Goal: Task Accomplishment & Management: Manage account settings

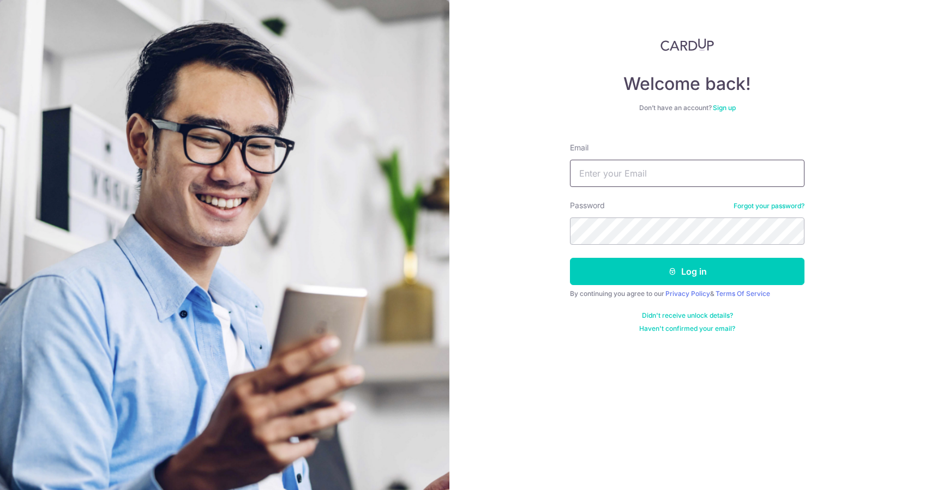
drag, startPoint x: 0, startPoint y: 0, endPoint x: 679, endPoint y: 170, distance: 700.4
click at [679, 170] on input "Email" at bounding box center [687, 173] width 234 height 27
click at [730, 166] on input "Email" at bounding box center [687, 173] width 234 height 27
type input "[EMAIL_ADDRESS][DOMAIN_NAME]"
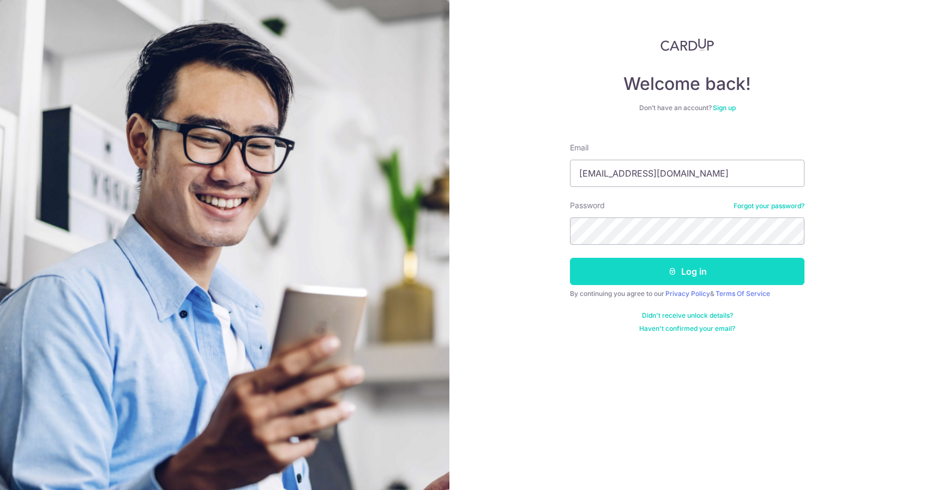
click at [648, 264] on button "Log in" at bounding box center [687, 271] width 234 height 27
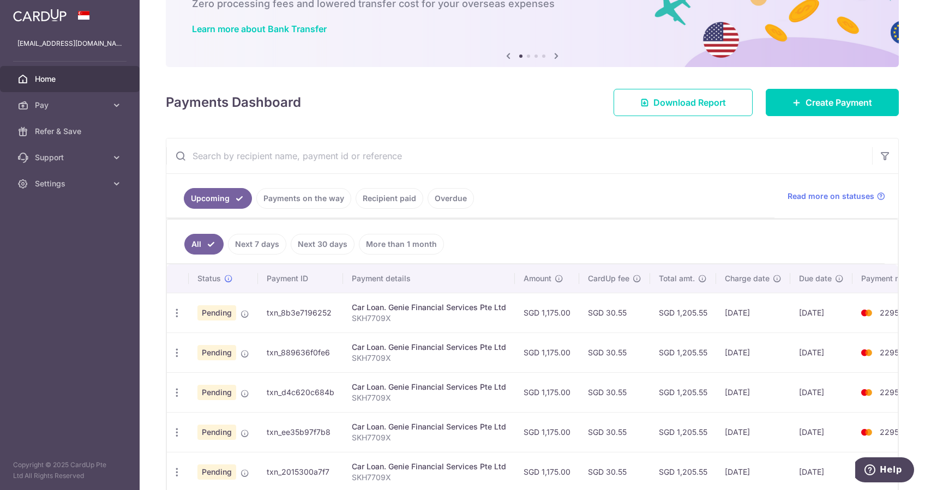
scroll to position [218, 0]
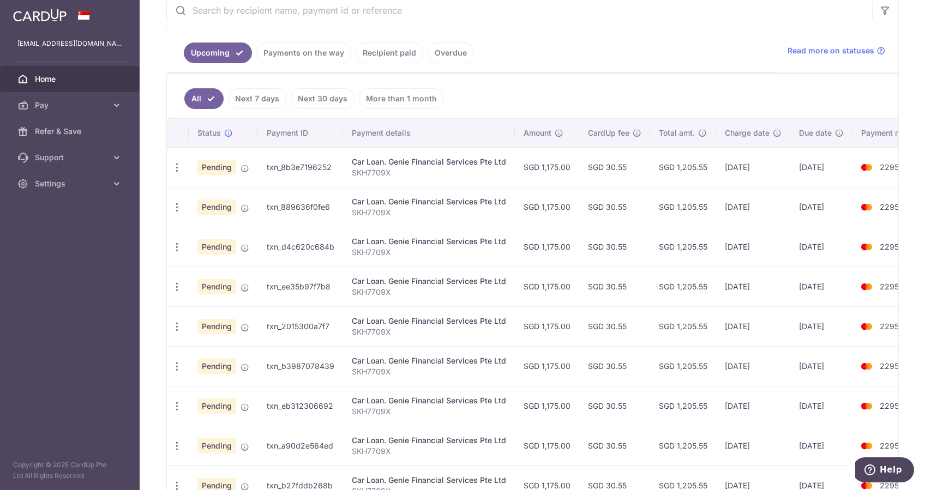
drag, startPoint x: 842, startPoint y: 189, endPoint x: 633, endPoint y: 188, distance: 209.4
click at [633, 188] on tr "Update payment Cancel payment Pending txn_889636f0fe6 Car Loan. Genie Financial…" at bounding box center [551, 207] width 768 height 40
drag, startPoint x: 633, startPoint y: 188, endPoint x: 796, endPoint y: 165, distance: 165.2
click at [796, 165] on td "[DATE]" at bounding box center [821, 167] width 62 height 40
